Goal: Navigation & Orientation: Understand site structure

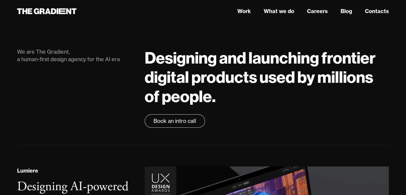
click at [318, 9] on link "Careers" at bounding box center [317, 11] width 21 height 8
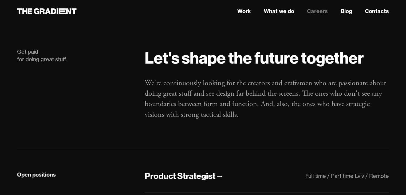
click at [216, 62] on strong "Let's shape the future together" at bounding box center [254, 58] width 219 height 20
click at [317, 11] on link "Careers" at bounding box center [317, 11] width 21 height 8
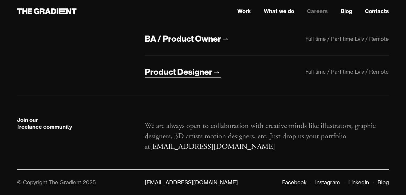
scroll to position [170, 0]
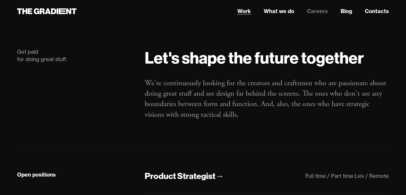
click at [248, 12] on link "Work" at bounding box center [244, 11] width 14 height 8
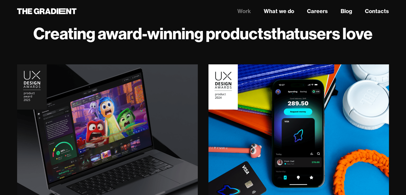
scroll to position [25, 0]
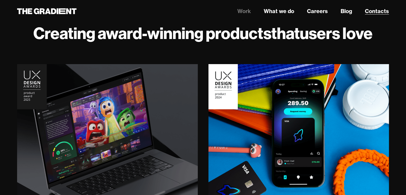
click at [382, 10] on link "Contacts" at bounding box center [377, 11] width 24 height 8
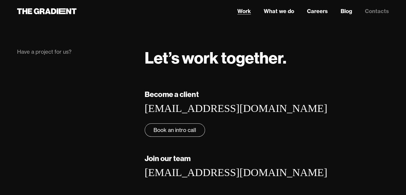
click at [239, 12] on link "Work" at bounding box center [244, 11] width 14 height 8
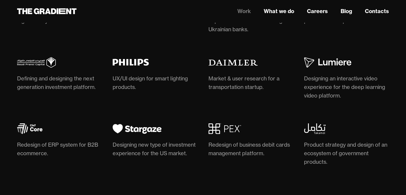
scroll to position [1630, 0]
